Goal: Communication & Community: Ask a question

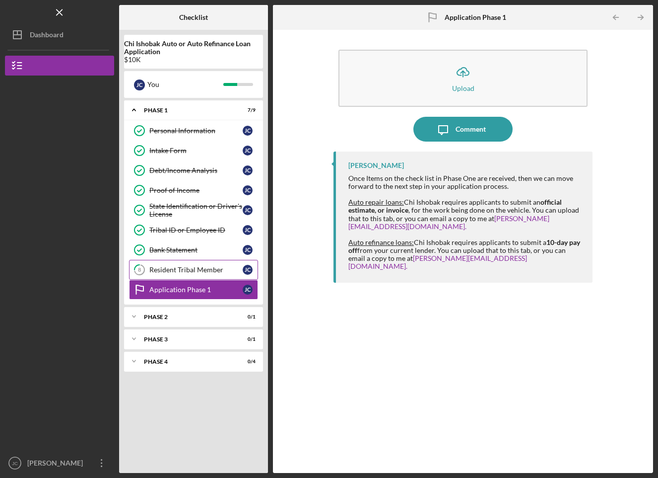
click at [199, 270] on div "Resident Tribal Member" at bounding box center [195, 270] width 93 height 8
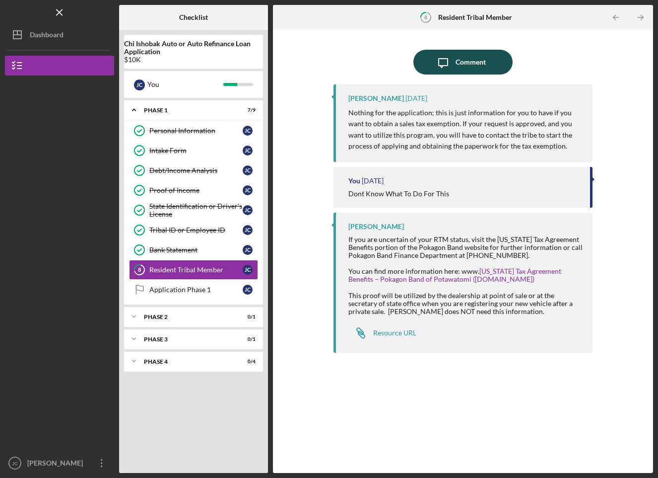
click at [447, 60] on icon "Icon/Message" at bounding box center [443, 62] width 25 height 25
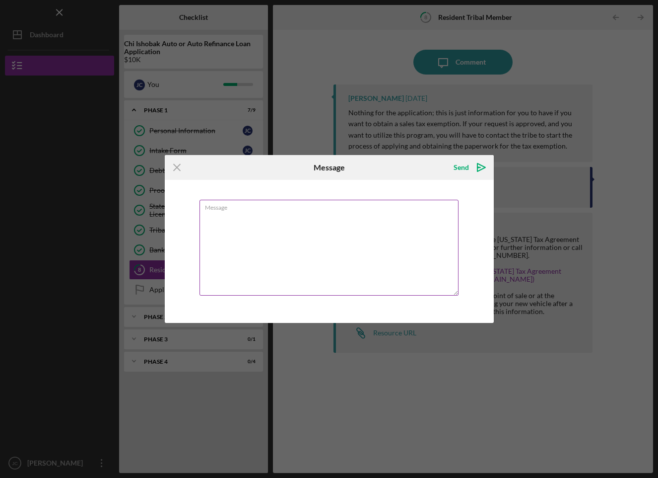
click at [350, 244] on textarea "Message" at bounding box center [329, 248] width 259 height 96
type textarea "s"
type textarea "n"
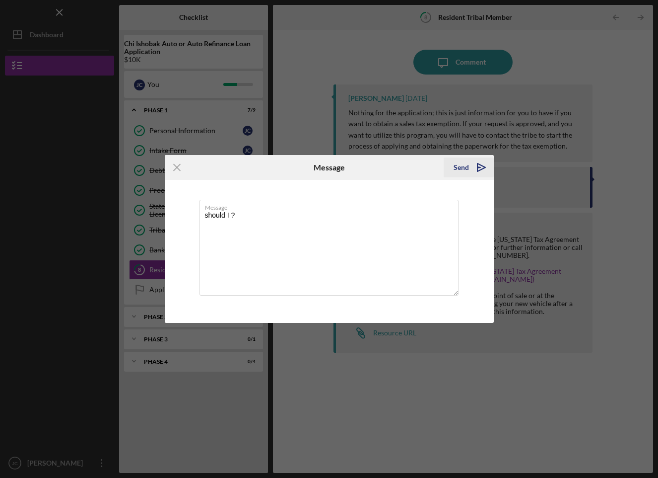
type textarea "should I ?"
click at [464, 168] on div "Send" at bounding box center [461, 167] width 15 height 20
